Goal: Information Seeking & Learning: Check status

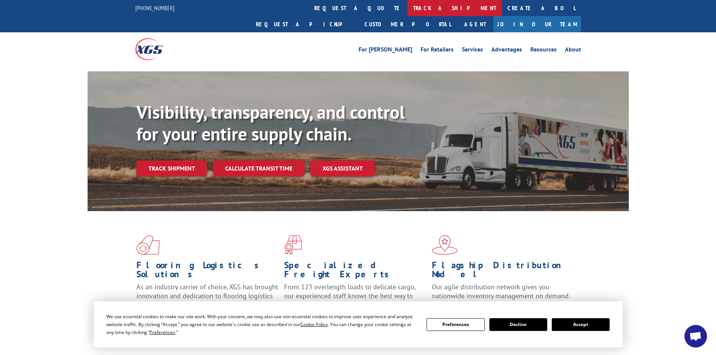
click at [408, 10] on link "track a shipment" at bounding box center [455, 8] width 94 height 16
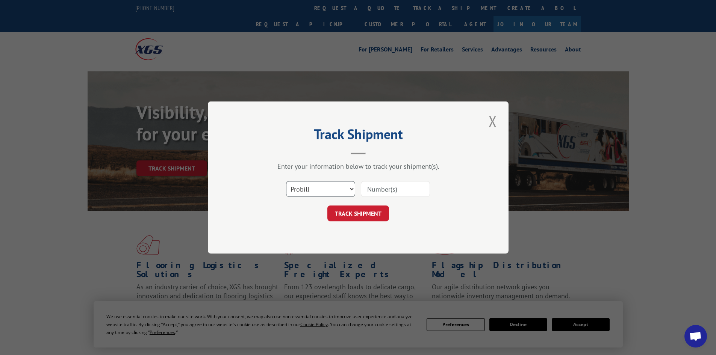
click at [309, 184] on select "Select category... Probill BOL PO" at bounding box center [320, 189] width 69 height 16
select select "bol"
click at [286, 181] on select "Select category... Probill BOL PO" at bounding box center [320, 189] width 69 height 16
click at [376, 190] on input at bounding box center [395, 189] width 69 height 16
paste input "5956455"
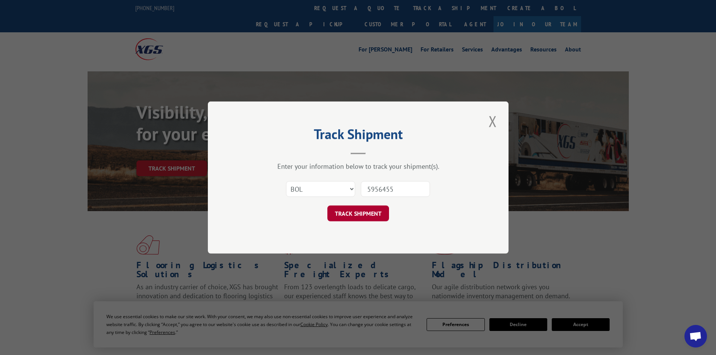
type input "5956455"
click at [353, 212] on button "TRACK SHIPMENT" at bounding box center [359, 214] width 62 height 16
